Goal: Information Seeking & Learning: Learn about a topic

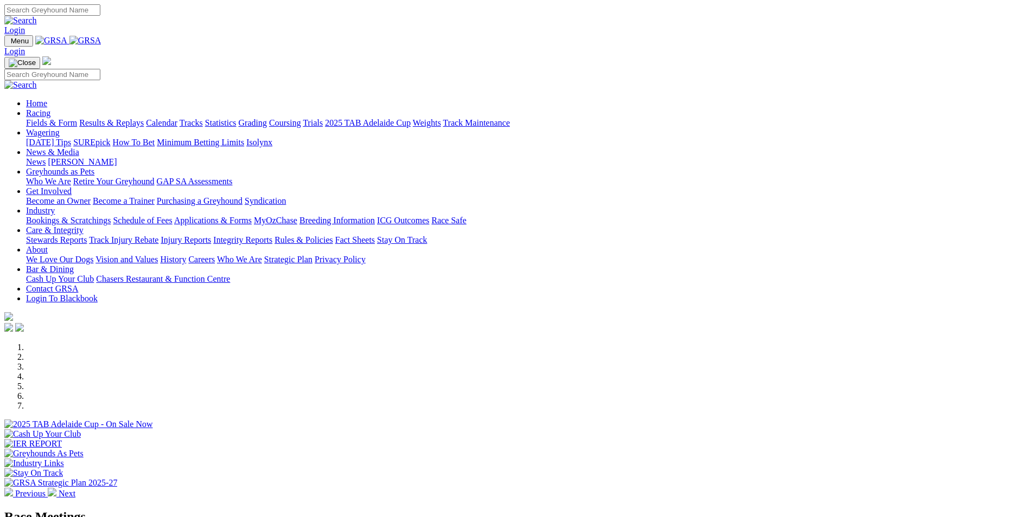
click at [333, 235] on link "Rules & Policies" at bounding box center [303, 239] width 59 height 9
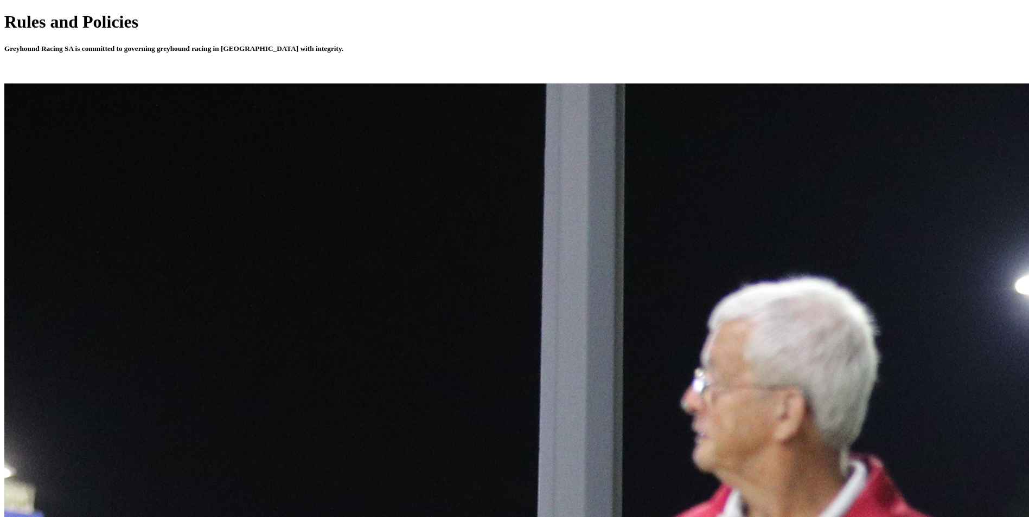
scroll to position [380, 0]
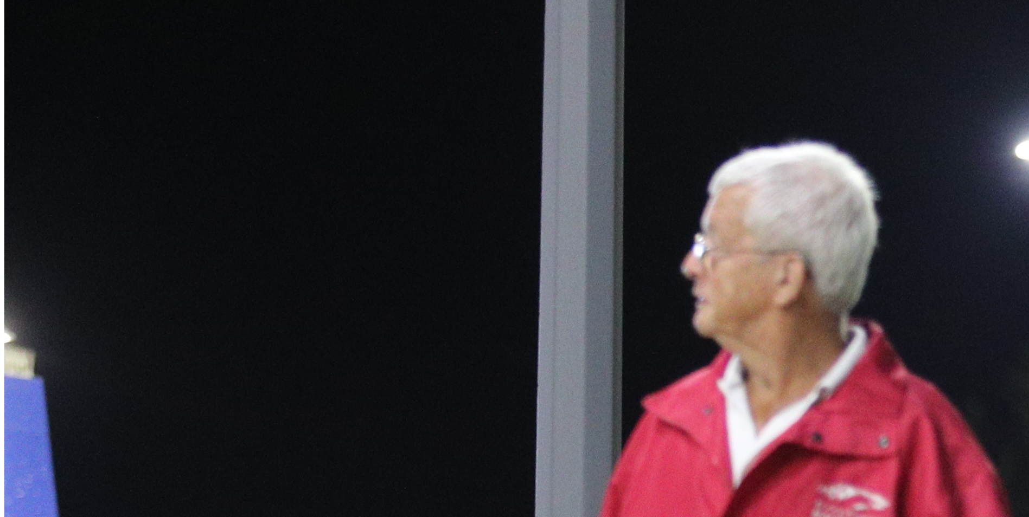
scroll to position [542, 0]
